Goal: Task Accomplishment & Management: Complete application form

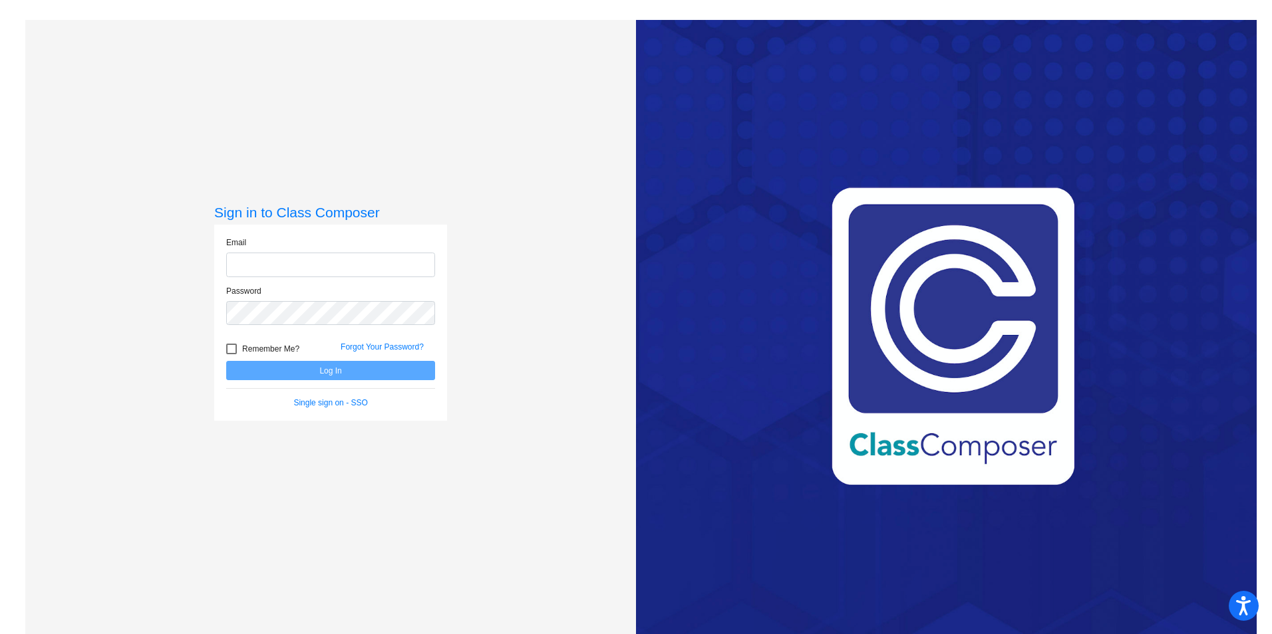
type input "[PERSON_NAME][EMAIL_ADDRESS][PERSON_NAME][DOMAIN_NAME]"
click at [231, 346] on div at bounding box center [231, 349] width 11 height 11
click at [231, 354] on input "Remember Me?" at bounding box center [231, 354] width 1 height 1
checkbox input "true"
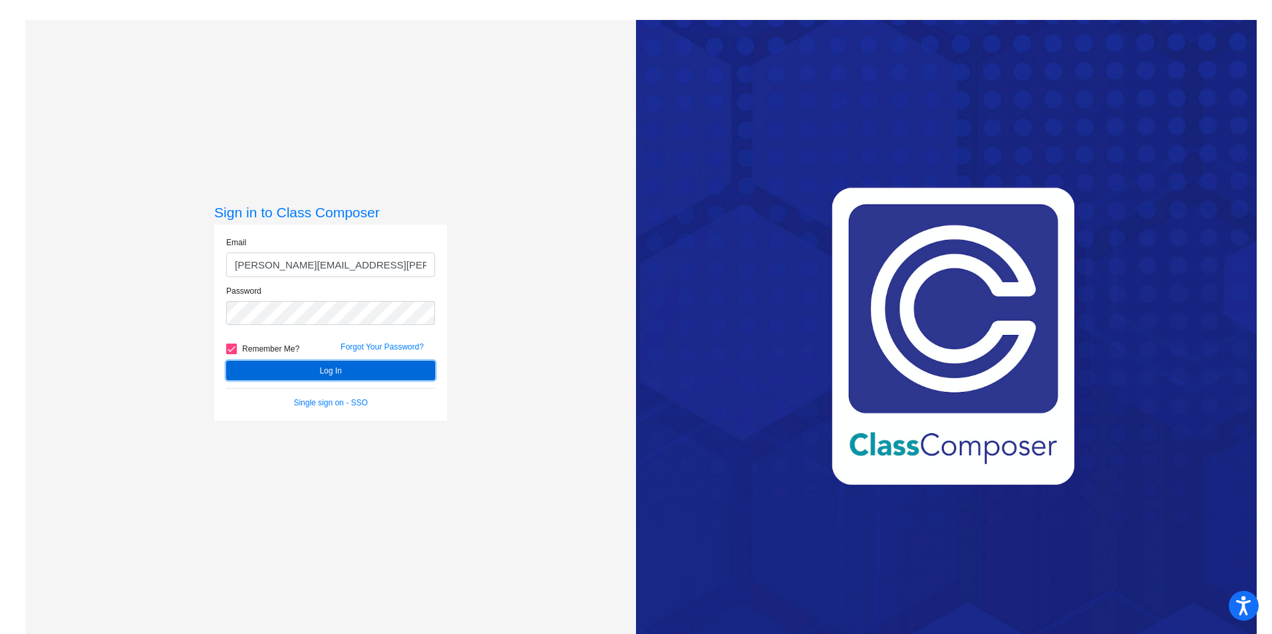
click at [255, 359] on form "Email [PERSON_NAME][EMAIL_ADDRESS][PERSON_NAME][DOMAIN_NAME] Password Remember …" at bounding box center [330, 323] width 209 height 172
click at [302, 368] on button "Log In" at bounding box center [330, 370] width 209 height 19
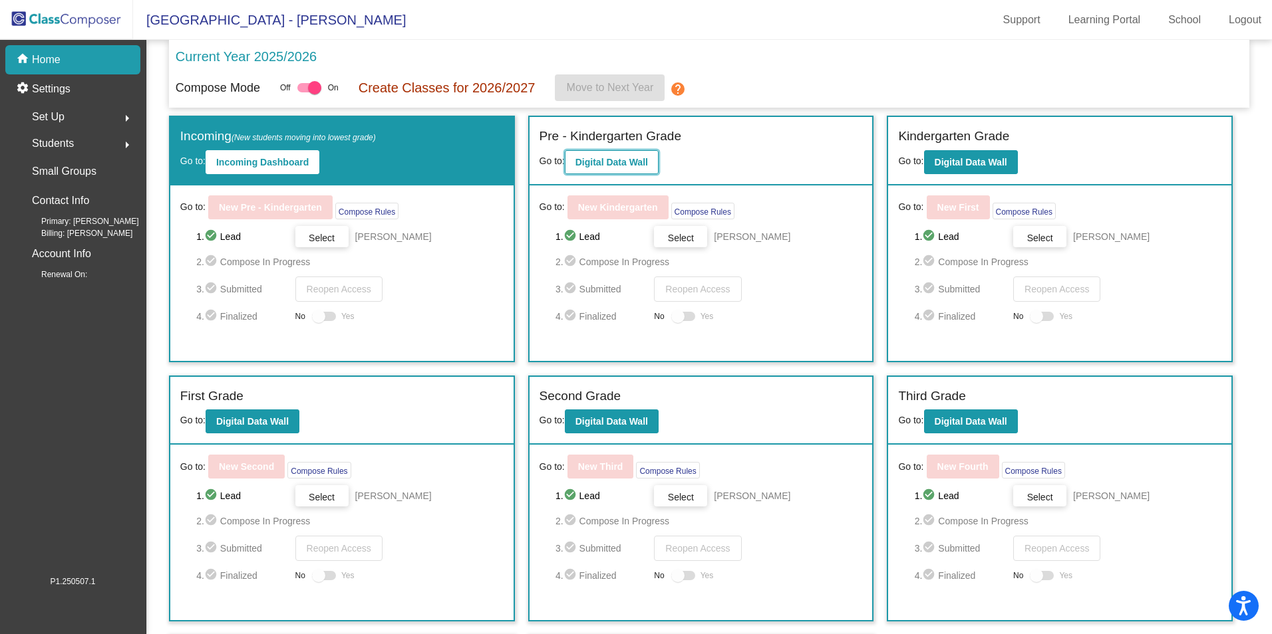
click at [611, 155] on button "Digital Data Wall" at bounding box center [612, 162] width 94 height 24
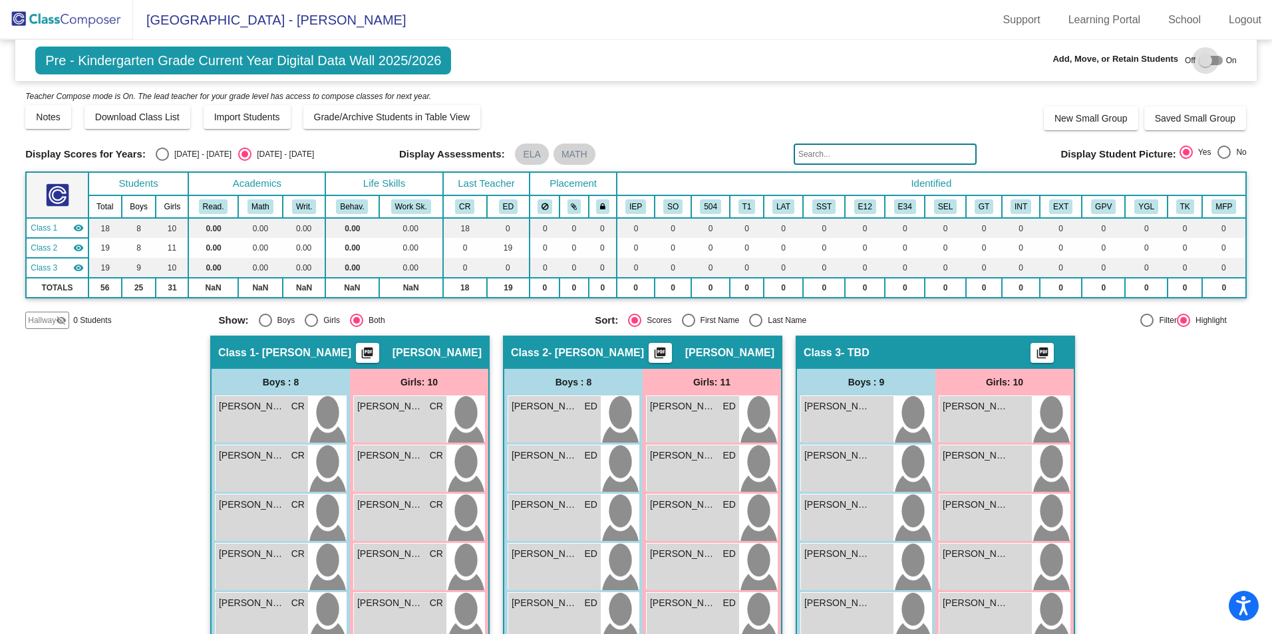
click at [1198, 61] on div at bounding box center [1204, 60] width 13 height 13
checkbox input "true"
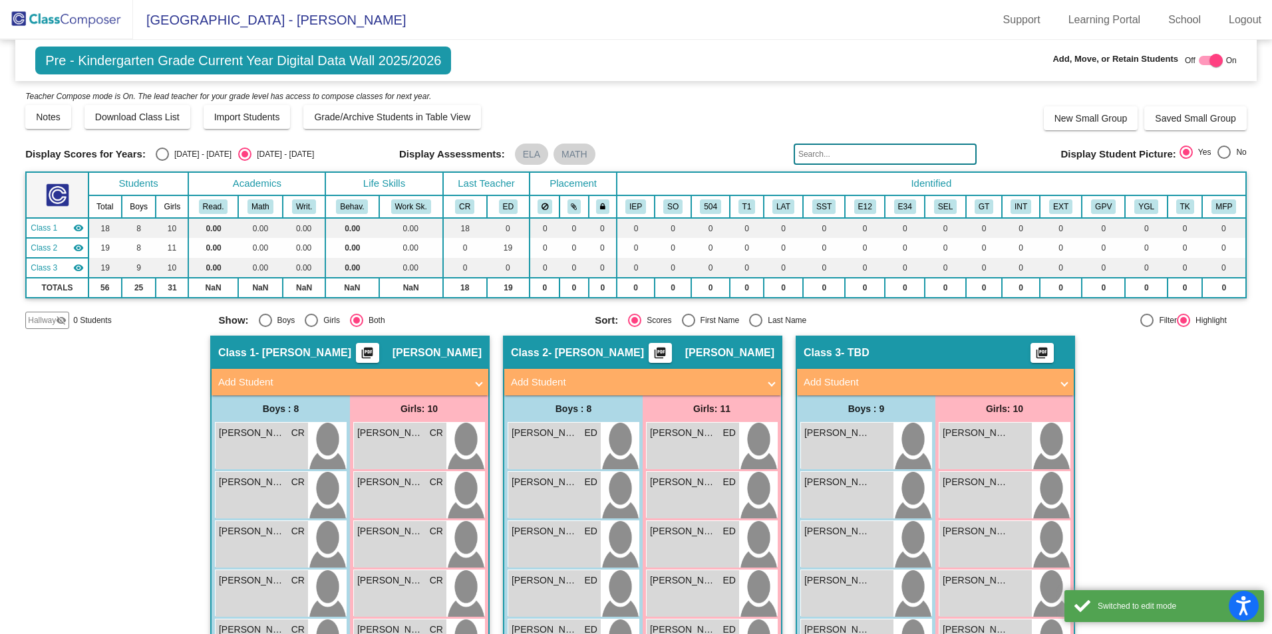
click at [34, 321] on span "Hallway" at bounding box center [42, 321] width 28 height 12
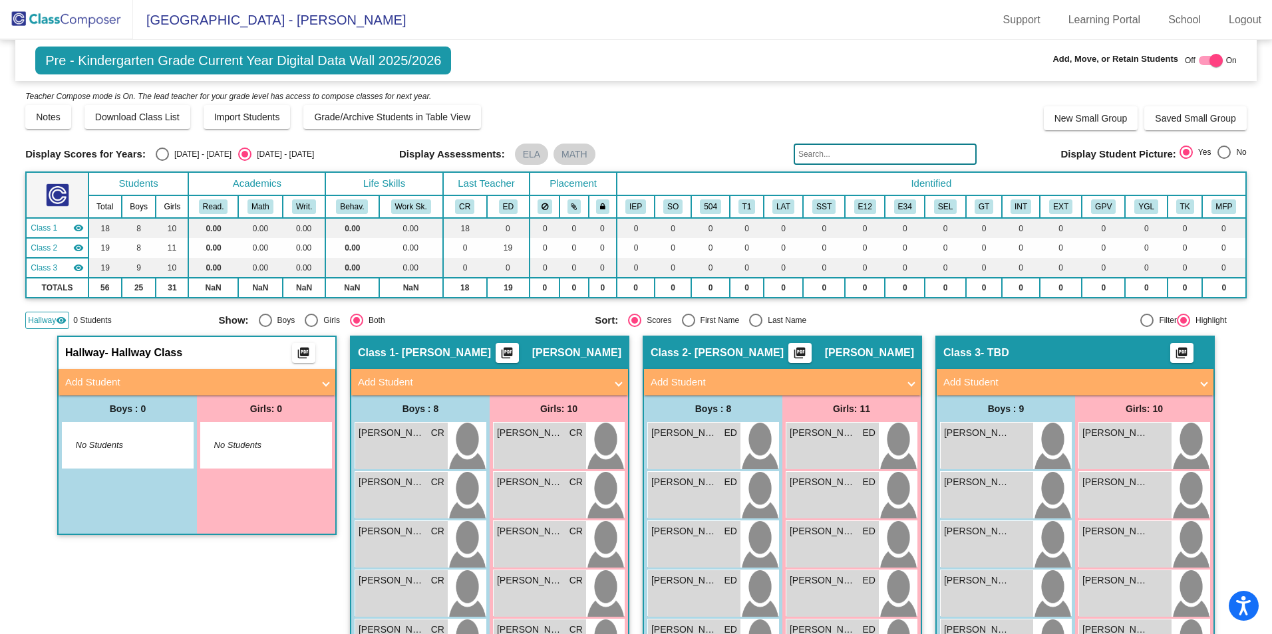
click at [191, 380] on mat-panel-title "Add Student" at bounding box center [188, 382] width 247 height 15
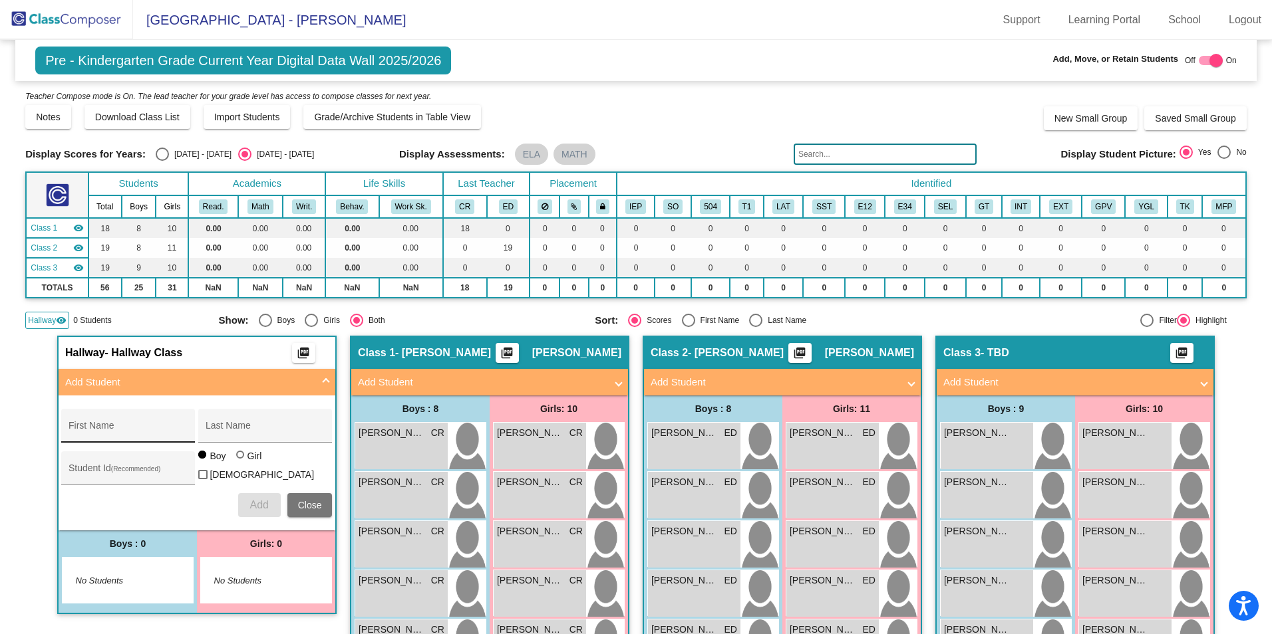
click at [130, 422] on div "First Name" at bounding box center [129, 429] width 120 height 27
type input "z"
type input "Yareli"
type input "[PERSON_NAME]"
click at [237, 459] on div at bounding box center [240, 455] width 8 height 8
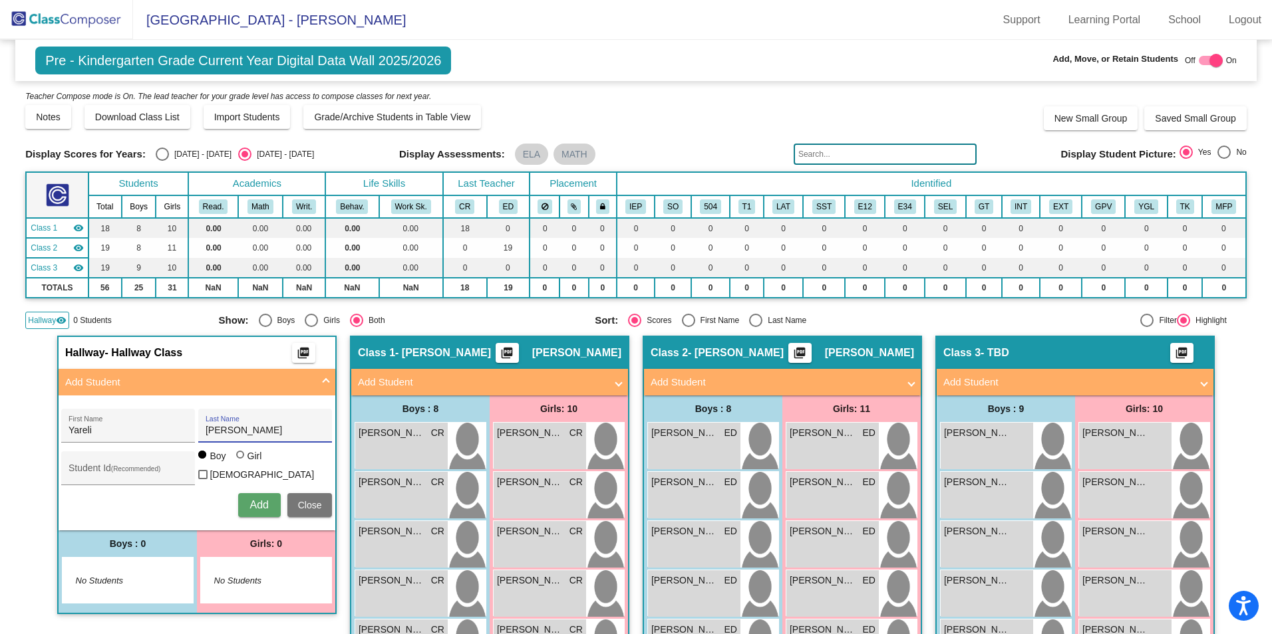
click at [241, 462] on input "Girl" at bounding box center [241, 462] width 1 height 1
radio input "true"
click at [128, 476] on input "Student Id (Recommended)" at bounding box center [129, 473] width 120 height 11
type input "361237"
click at [249, 499] on span "Add" at bounding box center [258, 504] width 19 height 11
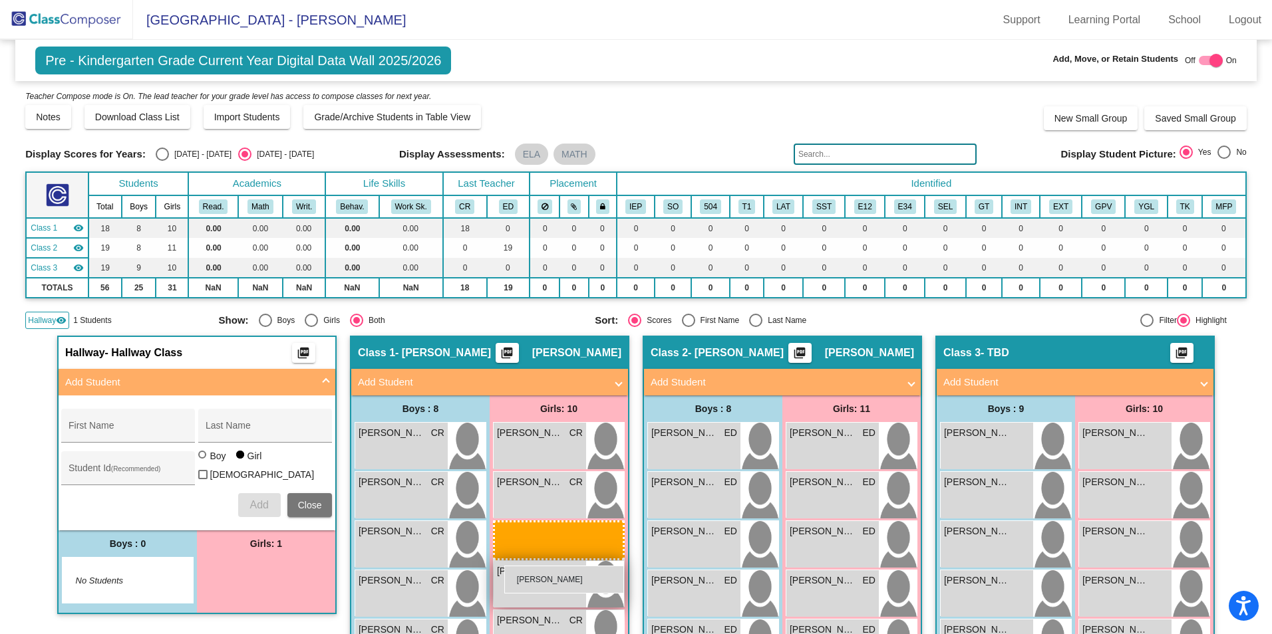
drag, startPoint x: 257, startPoint y: 577, endPoint x: 505, endPoint y: 565, distance: 248.4
